Goal: Task Accomplishment & Management: Manage account settings

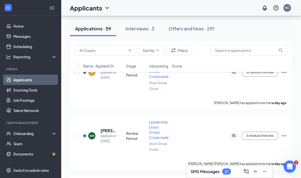
click at [147, 30] on div "Interviews · 3" at bounding box center [140, 28] width 29 height 6
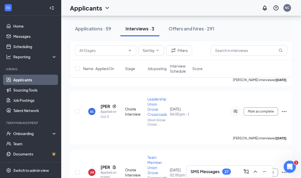
scroll to position [102, 0]
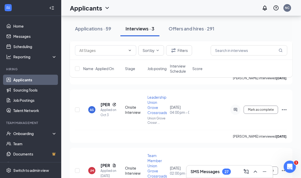
click at [91, 171] on div "JM" at bounding box center [92, 170] width 4 height 4
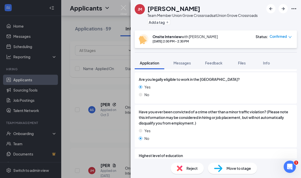
scroll to position [158, 0]
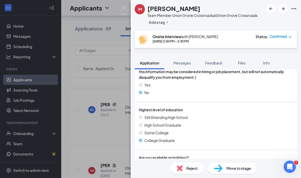
click at [288, 34] on div "Confirmed" at bounding box center [281, 36] width 22 height 5
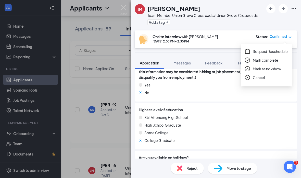
click at [280, 54] on span "Request Reschedule" at bounding box center [270, 52] width 35 height 6
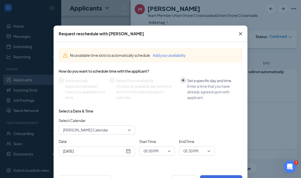
click at [132, 130] on div "[PERSON_NAME] Calendar" at bounding box center [97, 129] width 77 height 9
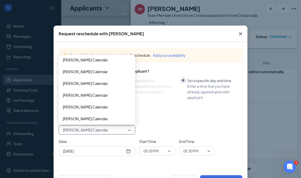
scroll to position [35, 0]
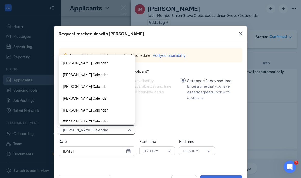
click at [99, 89] on span "[PERSON_NAME] Calendar" at bounding box center [85, 86] width 45 height 6
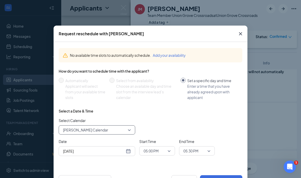
click at [129, 131] on span "[PERSON_NAME] Calendar" at bounding box center [97, 130] width 68 height 8
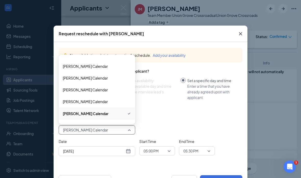
scroll to position [7, 0]
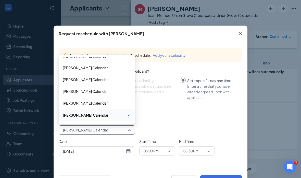
click at [103, 71] on div "[PERSON_NAME] Calendar" at bounding box center [97, 68] width 77 height 12
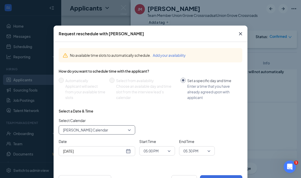
click at [166, 150] on span "05:00 PM" at bounding box center [157, 151] width 27 height 8
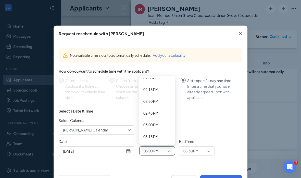
scroll to position [663, 0]
click at [151, 126] on span "03:00 PM" at bounding box center [150, 125] width 15 height 6
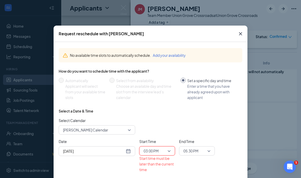
click at [200, 149] on span "05:30 PM" at bounding box center [195, 151] width 22 height 8
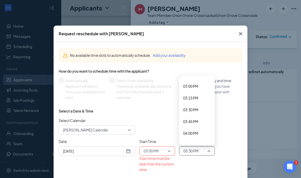
scroll to position [702, 0]
click at [197, 111] on span "03:30 PM" at bounding box center [190, 110] width 15 height 6
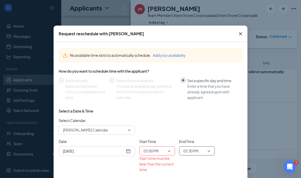
click at [125, 149] on input "[DATE]" at bounding box center [94, 151] width 62 height 6
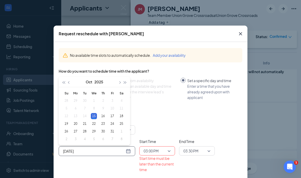
scroll to position [113, 0]
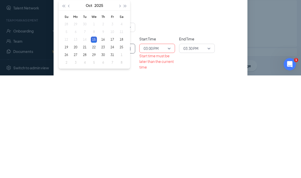
type input "[DATE]"
click at [103, 139] on div "16" at bounding box center [103, 142] width 6 height 6
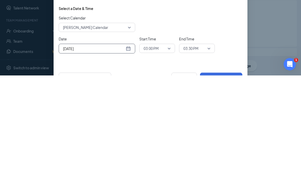
click at [232, 64] on div "No available time slots to automatically schedule. Add your availability How do…" at bounding box center [151, 105] width 194 height 127
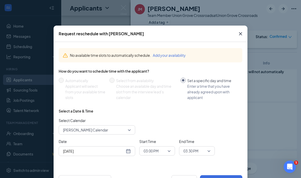
click at [211, 177] on button "Confirm reschedule" at bounding box center [221, 180] width 42 height 10
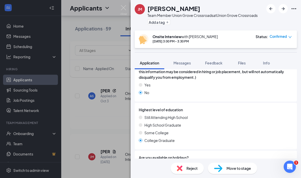
click at [185, 64] on span "Messages" at bounding box center [182, 63] width 17 height 5
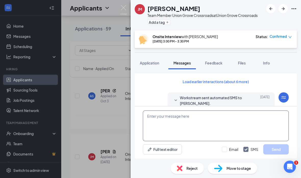
click at [225, 141] on textarea at bounding box center [216, 125] width 146 height 31
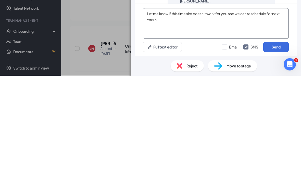
type textarea "Let me know if this time slot doesn’t work for you and we can reschedule for ne…"
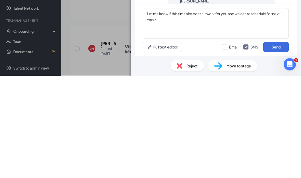
click at [271, 144] on button "Send" at bounding box center [276, 149] width 26 height 10
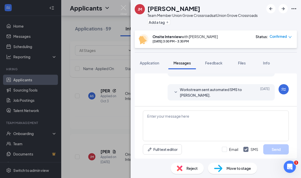
scroll to position [176, 0]
click at [151, 65] on button "Application" at bounding box center [150, 62] width 30 height 13
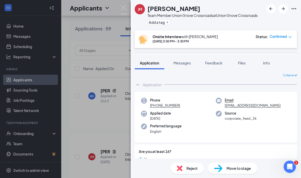
click at [125, 6] on img at bounding box center [123, 10] width 6 height 10
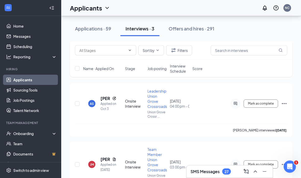
scroll to position [103, 0]
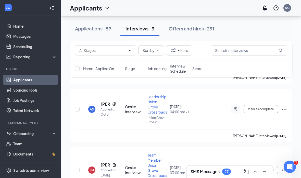
click at [90, 110] on div "AS" at bounding box center [92, 109] width 4 height 4
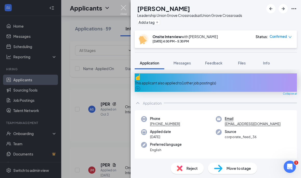
click at [123, 6] on img at bounding box center [123, 10] width 6 height 10
